Goal: Information Seeking & Learning: Learn about a topic

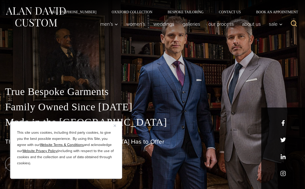
click at [115, 125] on img "Close" at bounding box center [115, 126] width 2 height 2
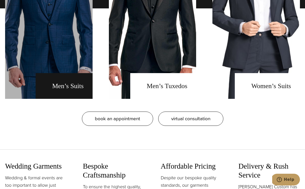
scroll to position [451, 0]
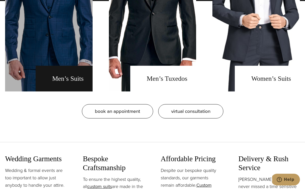
click at [65, 79] on link "men's suits" at bounding box center [49, 1] width 88 height 181
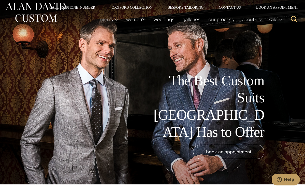
scroll to position [5, 0]
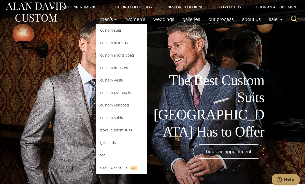
click at [111, 31] on link "Custom Suits" at bounding box center [121, 30] width 51 height 12
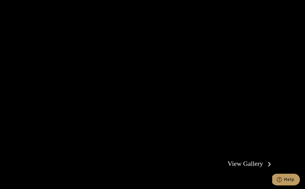
scroll to position [837, 0]
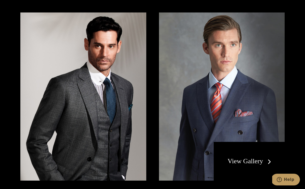
click at [254, 157] on link "View Gallery" at bounding box center [251, 160] width 46 height 7
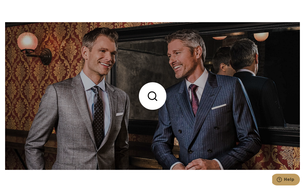
scroll to position [486, 0]
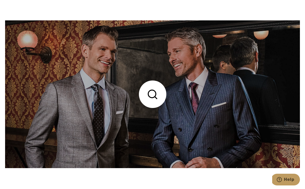
click at [151, 95] on link at bounding box center [152, 94] width 295 height 148
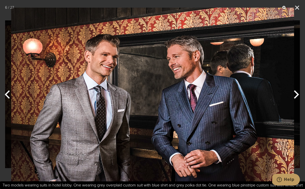
click at [298, 95] on button "Next" at bounding box center [295, 94] width 19 height 25
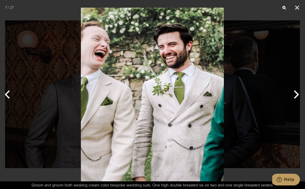
click at [298, 95] on button "Next" at bounding box center [295, 94] width 19 height 25
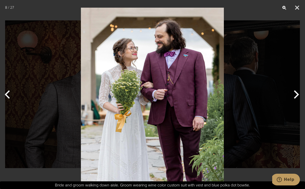
click at [8, 97] on button "Previous" at bounding box center [9, 94] width 19 height 25
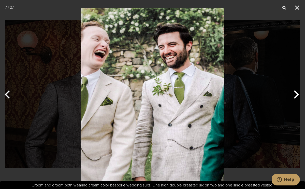
click at [297, 93] on button "Next" at bounding box center [295, 94] width 19 height 25
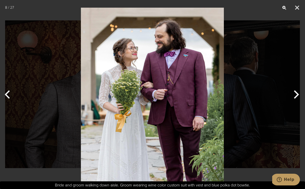
click at [297, 93] on button "Next" at bounding box center [295, 94] width 19 height 25
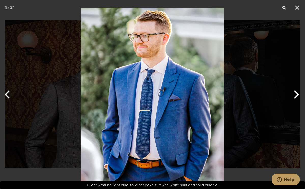
click at [296, 93] on button "Next" at bounding box center [295, 94] width 19 height 25
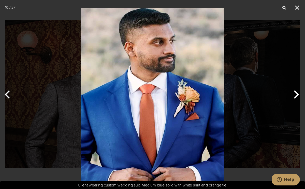
click at [296, 93] on button "Next" at bounding box center [295, 94] width 19 height 25
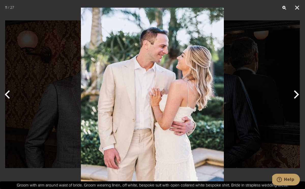
click at [296, 93] on button "Next" at bounding box center [295, 94] width 19 height 25
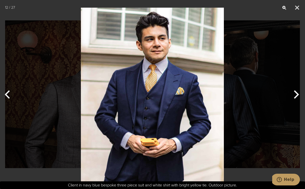
click at [296, 93] on button "Next" at bounding box center [295, 94] width 19 height 25
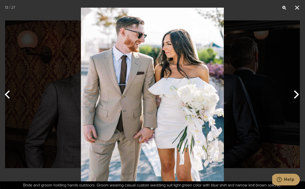
click at [296, 93] on button "Next" at bounding box center [295, 94] width 19 height 25
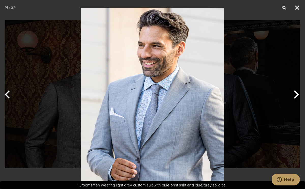
click at [298, 7] on button "Close" at bounding box center [297, 7] width 13 height 15
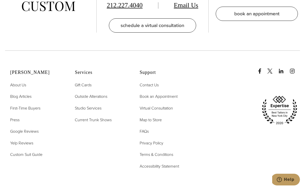
scroll to position [2200, 0]
